Goal: Task Accomplishment & Management: Complete application form

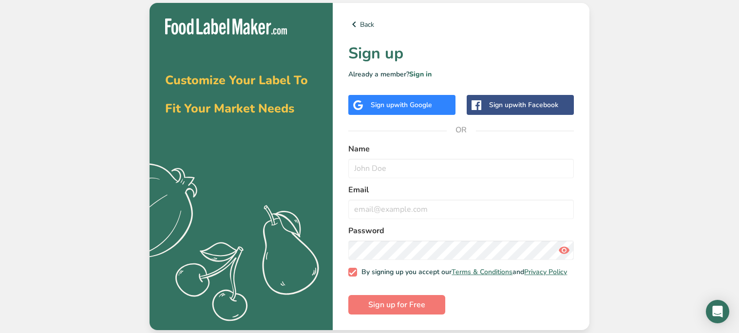
click at [424, 101] on span "with Google" at bounding box center [413, 104] width 38 height 9
click at [377, 96] on div "Sign up with Google" at bounding box center [401, 105] width 107 height 20
